Goal: Complete application form: Complete application form

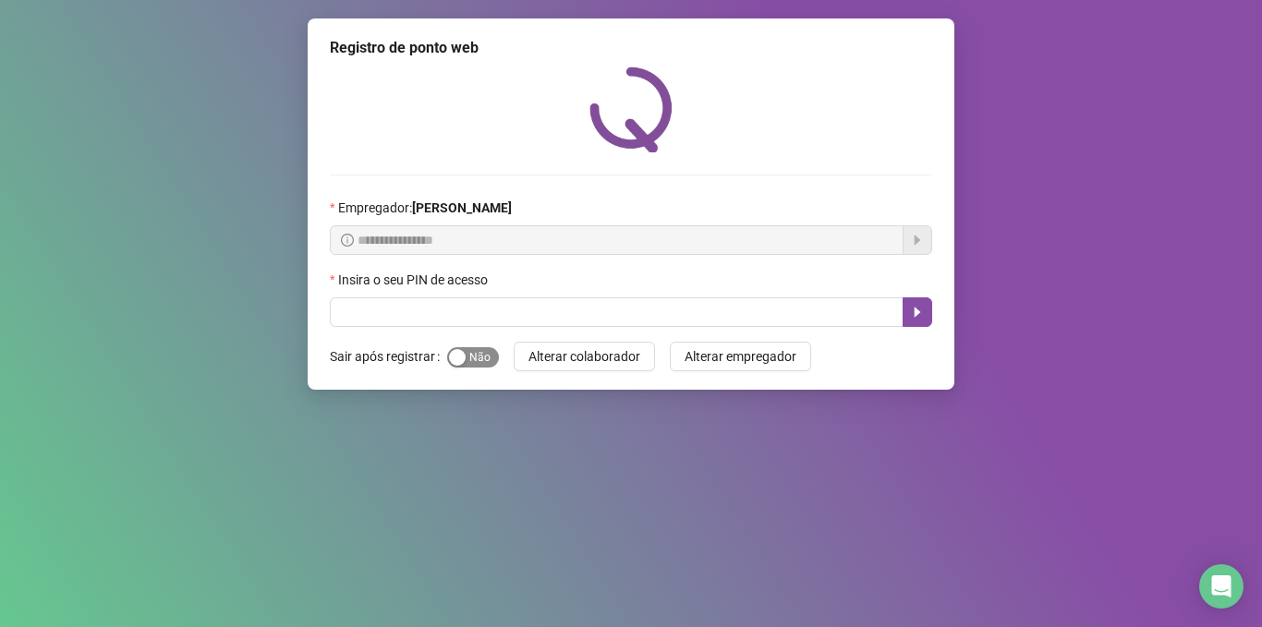
click at [449, 359] on div "button" at bounding box center [457, 357] width 17 height 17
click at [435, 315] on input "text" at bounding box center [617, 312] width 574 height 30
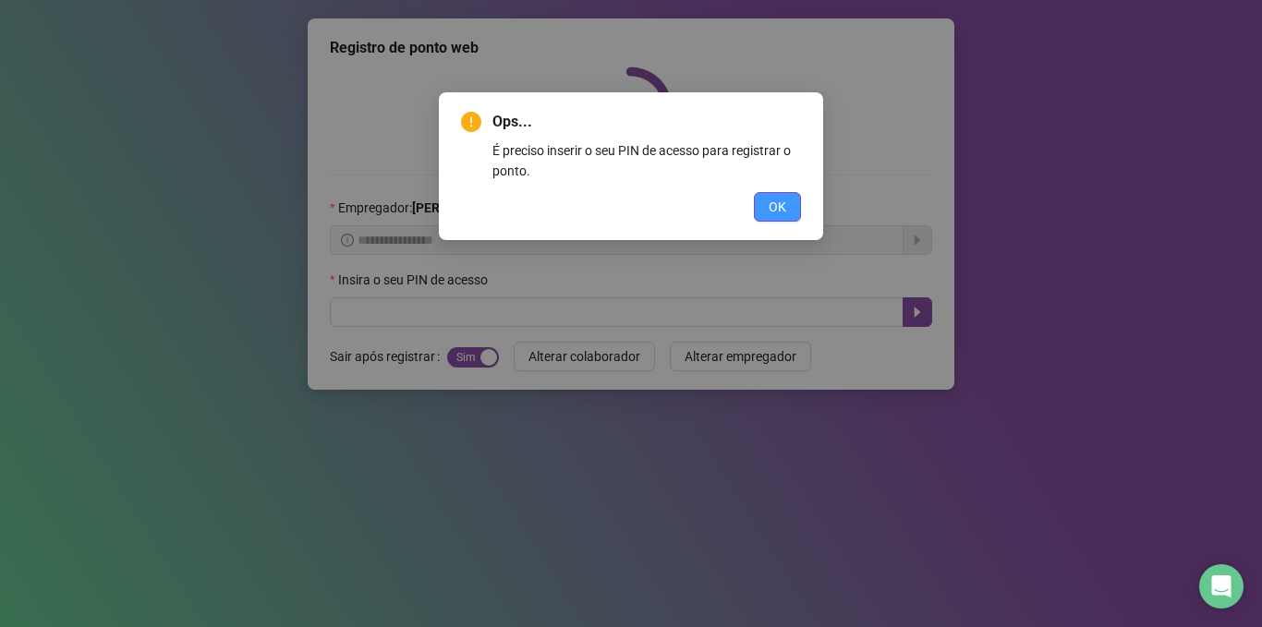
click at [760, 204] on button "OK" at bounding box center [777, 207] width 47 height 30
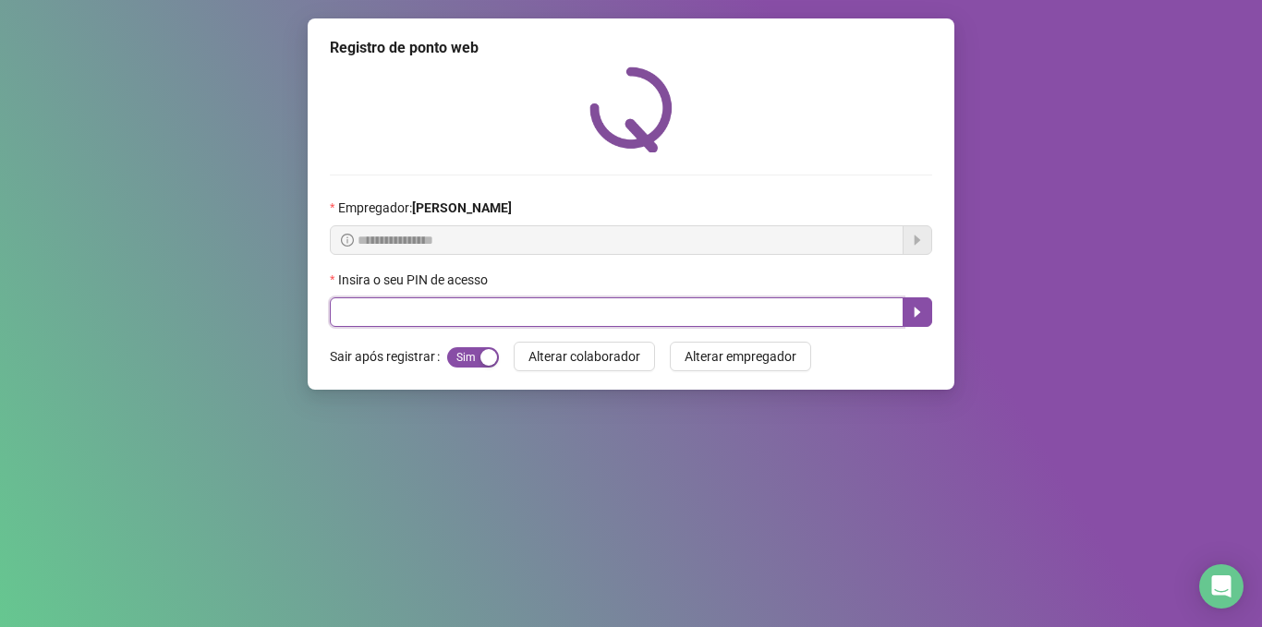
click at [387, 304] on input "text" at bounding box center [617, 312] width 574 height 30
click at [355, 307] on input "text" at bounding box center [617, 312] width 574 height 30
